Goal: Task Accomplishment & Management: Manage account settings

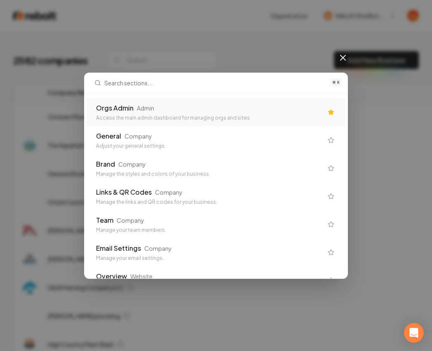
click at [183, 113] on div "Orgs Admin Admin Access the main admin dashboard for managing orgs and sites" at bounding box center [209, 112] width 227 height 18
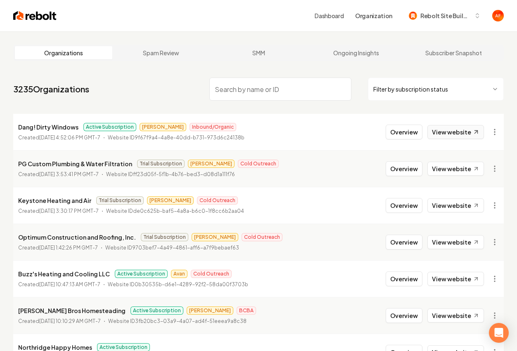
click at [432, 129] on link "View website" at bounding box center [455, 132] width 57 height 14
click at [413, 134] on button "Overview" at bounding box center [403, 132] width 37 height 15
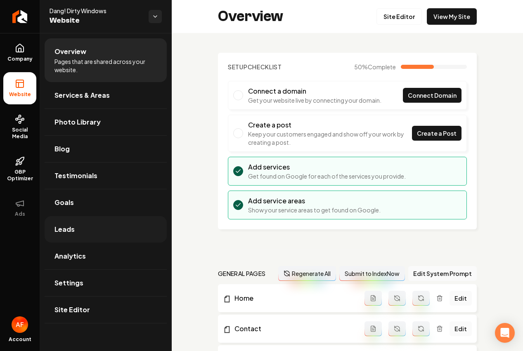
click at [79, 222] on link "Leads" at bounding box center [106, 229] width 122 height 26
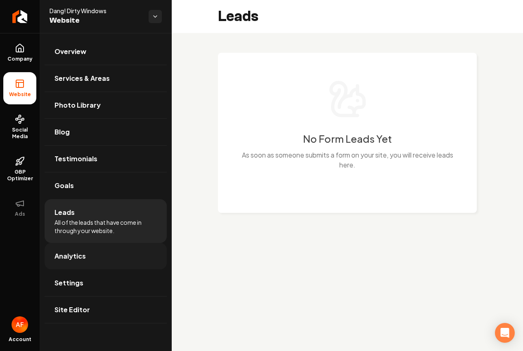
click at [82, 255] on span "Analytics" at bounding box center [69, 256] width 31 height 10
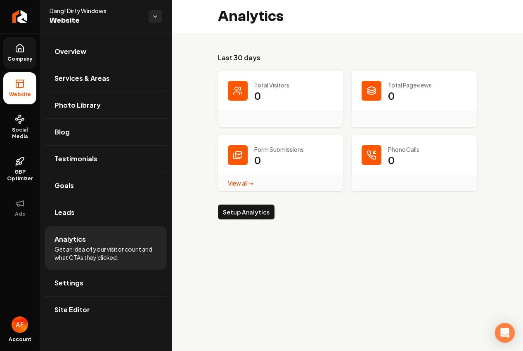
click at [15, 48] on icon at bounding box center [20, 48] width 10 height 10
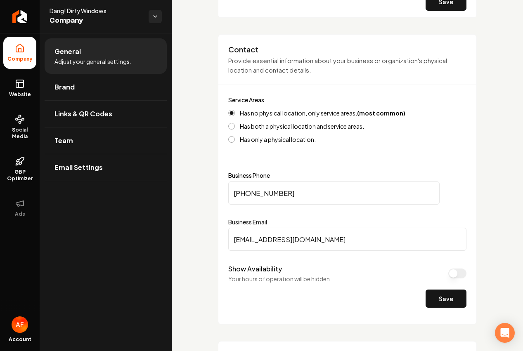
scroll to position [325, 0]
click at [276, 237] on input "[EMAIL_ADDRESS][DOMAIN_NAME]" at bounding box center [347, 238] width 238 height 23
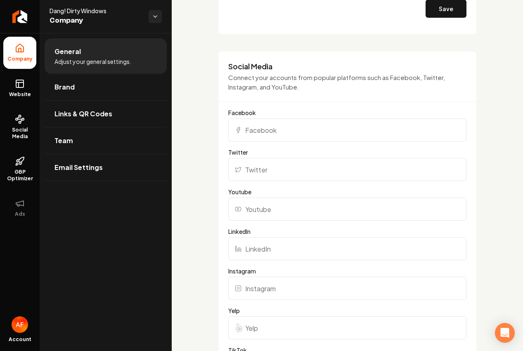
scroll to position [334, 0]
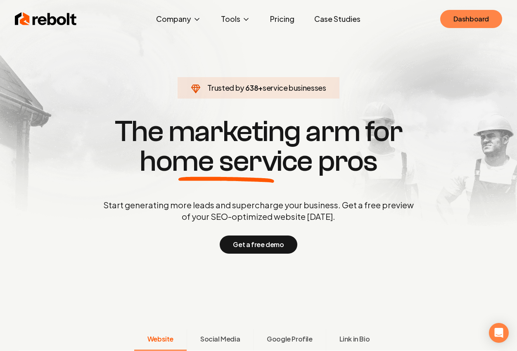
click at [475, 18] on link "Dashboard" at bounding box center [471, 19] width 62 height 18
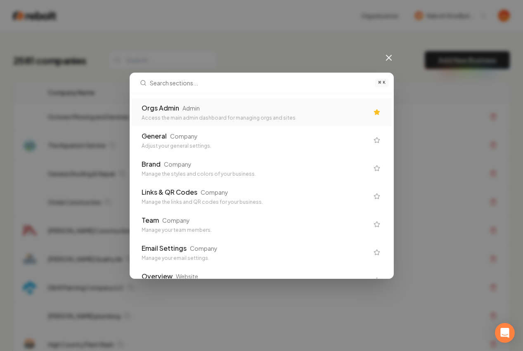
click at [285, 121] on div "Orgs Admin Admin Access the main admin dashboard for managing orgs and sites" at bounding box center [262, 112] width 260 height 28
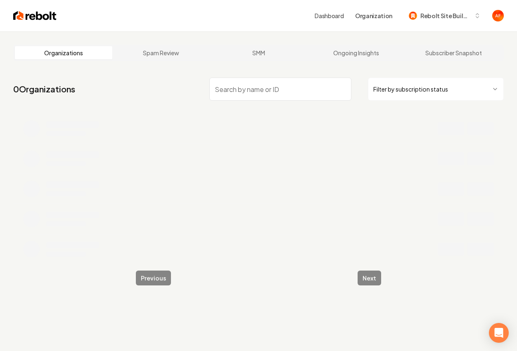
click at [408, 95] on html "Dashboard Organization Rebolt Site Builder Organizations Spam Review SMM Ongoin…" at bounding box center [258, 175] width 517 height 351
click at [417, 83] on html "Dashboard Organization Rebolt Site Builder Organizations Spam Review SMM Ongoin…" at bounding box center [258, 175] width 517 height 351
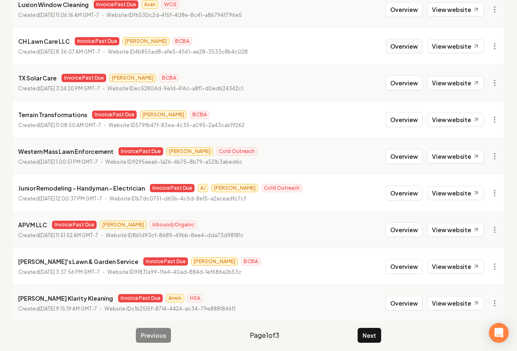
scroll to position [164, 0]
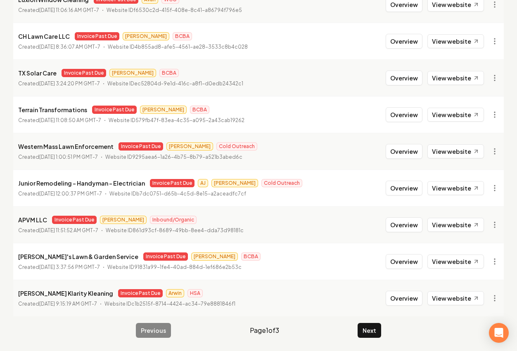
click at [351, 334] on div "Previous Page 1 of 3 Next" at bounding box center [258, 330] width 245 height 15
click at [361, 334] on button "Next" at bounding box center [369, 330] width 24 height 15
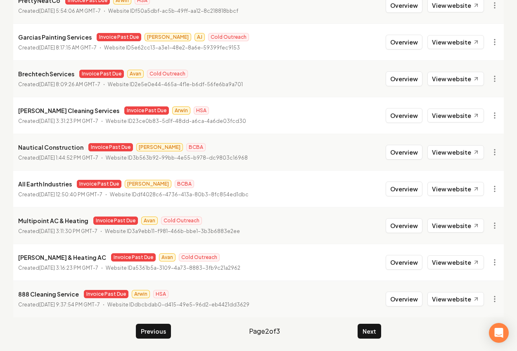
scroll to position [164, 0]
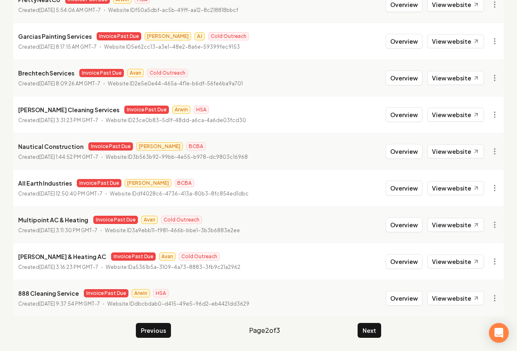
click at [375, 340] on main "Organizations Spam Review SMM Ongoing Insights Subscriber Snapshot 30 Organizat…" at bounding box center [258, 109] width 517 height 484
drag, startPoint x: 373, startPoint y: 334, endPoint x: 428, endPoint y: 245, distance: 104.9
click at [373, 334] on button "Next" at bounding box center [369, 330] width 24 height 15
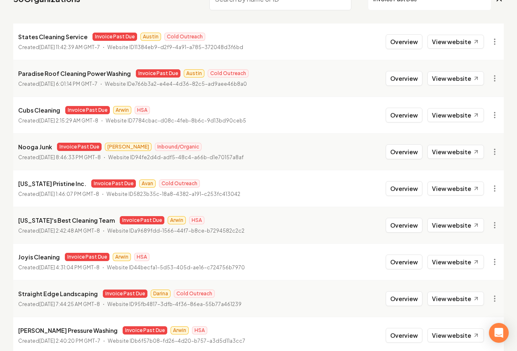
scroll to position [164, 0]
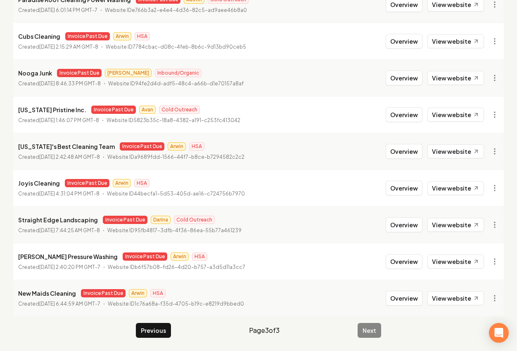
click at [378, 331] on div "Previous Page 3 of 3 Next" at bounding box center [258, 330] width 245 height 15
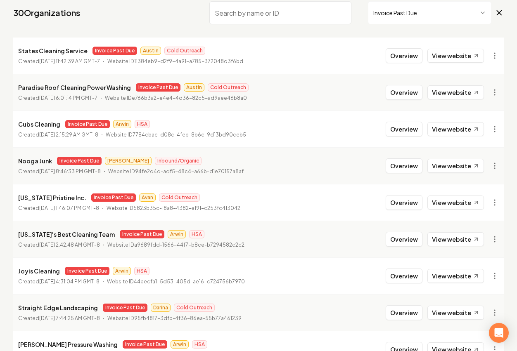
scroll to position [1, 0]
